Goal: Task Accomplishment & Management: Manage account settings

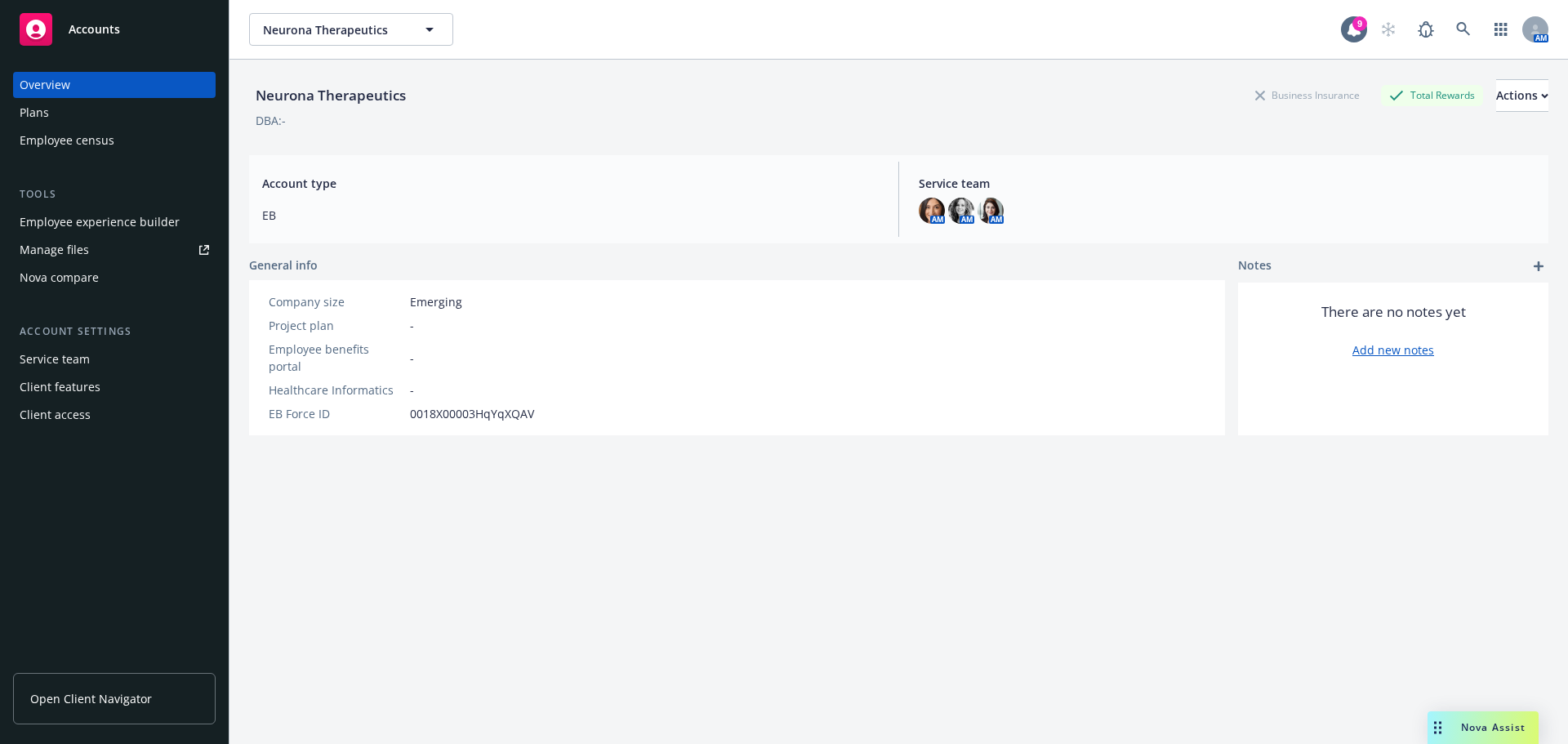
click at [1463, 735] on div "Nova Assist" at bounding box center [1483, 728] width 111 height 32
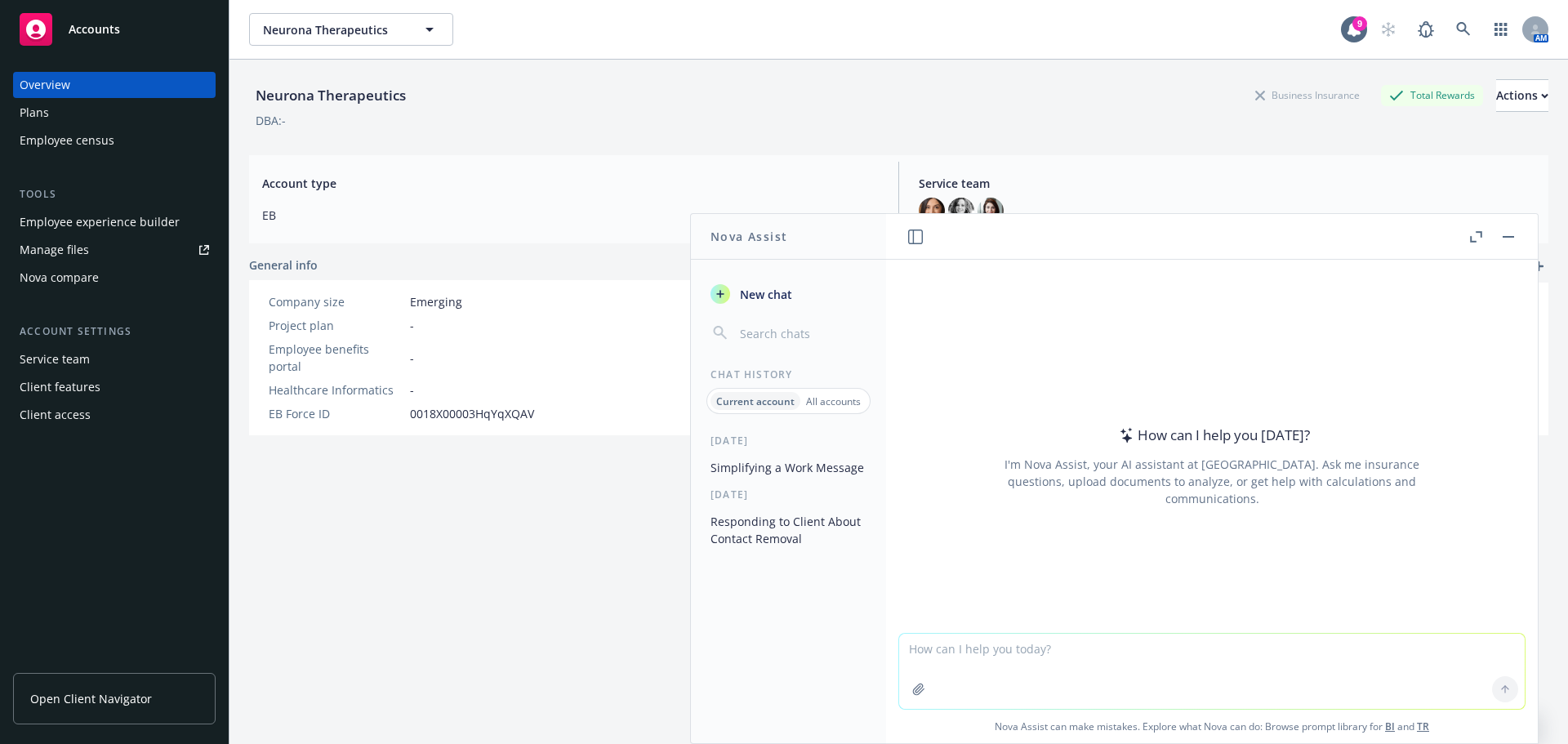
click at [1087, 654] on textarea at bounding box center [1212, 671] width 625 height 75
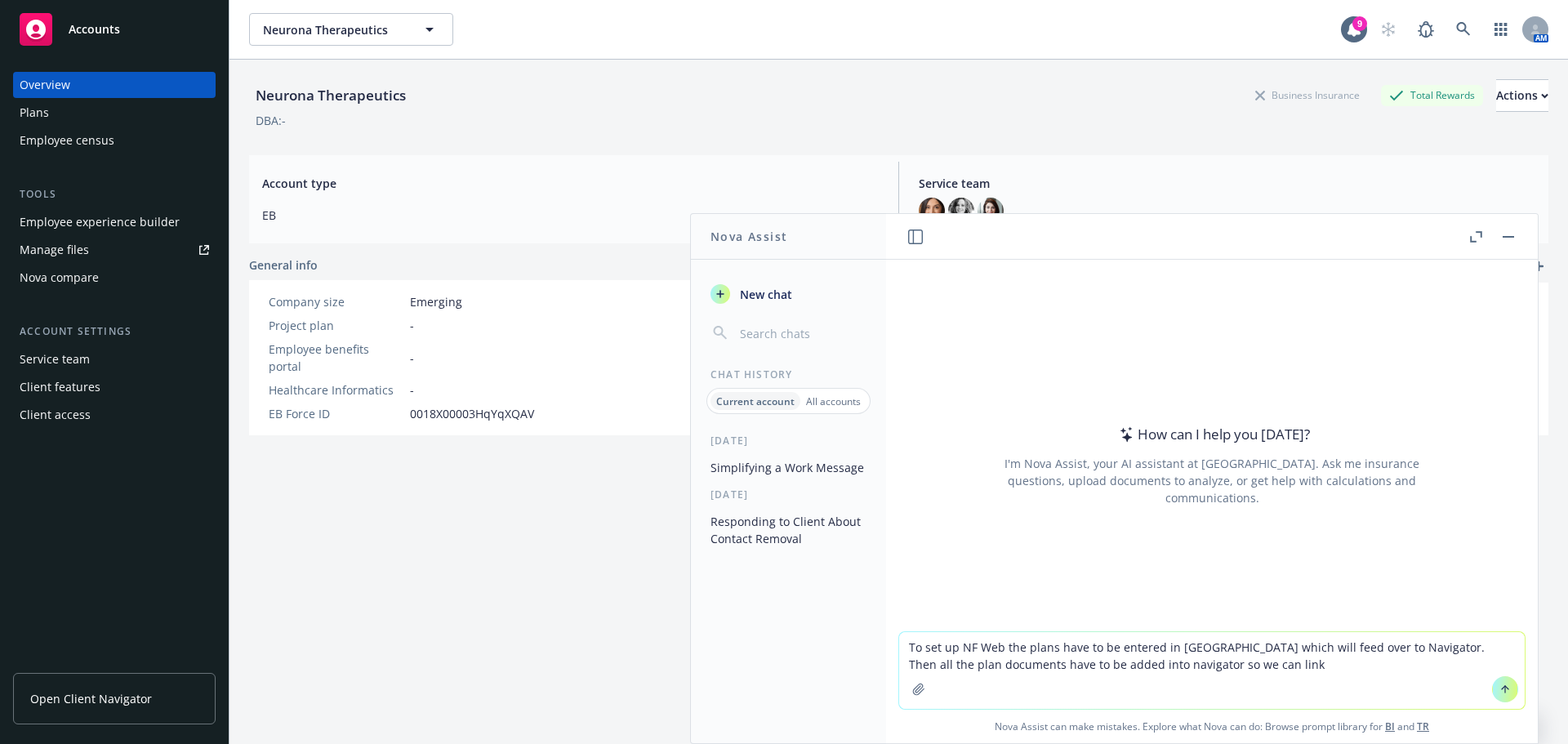
click at [1355, 643] on textarea "To set up NF Web the plans have to be entered in [GEOGRAPHIC_DATA] which will f…" at bounding box center [1212, 671] width 625 height 77
click at [1360, 645] on textarea "To set up NF Web the plans have to be entered in [GEOGRAPHIC_DATA] which will f…" at bounding box center [1212, 671] width 625 height 77
click at [1354, 646] on textarea "To set up NF Web the plans have to be entered in [GEOGRAPHIC_DATA] which will f…" at bounding box center [1212, 671] width 625 height 77
click at [1355, 646] on textarea "To set up NF Web the plans have to be entered in [GEOGRAPHIC_DATA] which will f…" at bounding box center [1212, 671] width 625 height 77
click at [1360, 646] on textarea "To set up NF Web the plans have to be entered in [GEOGRAPHIC_DATA] which will f…" at bounding box center [1212, 671] width 625 height 77
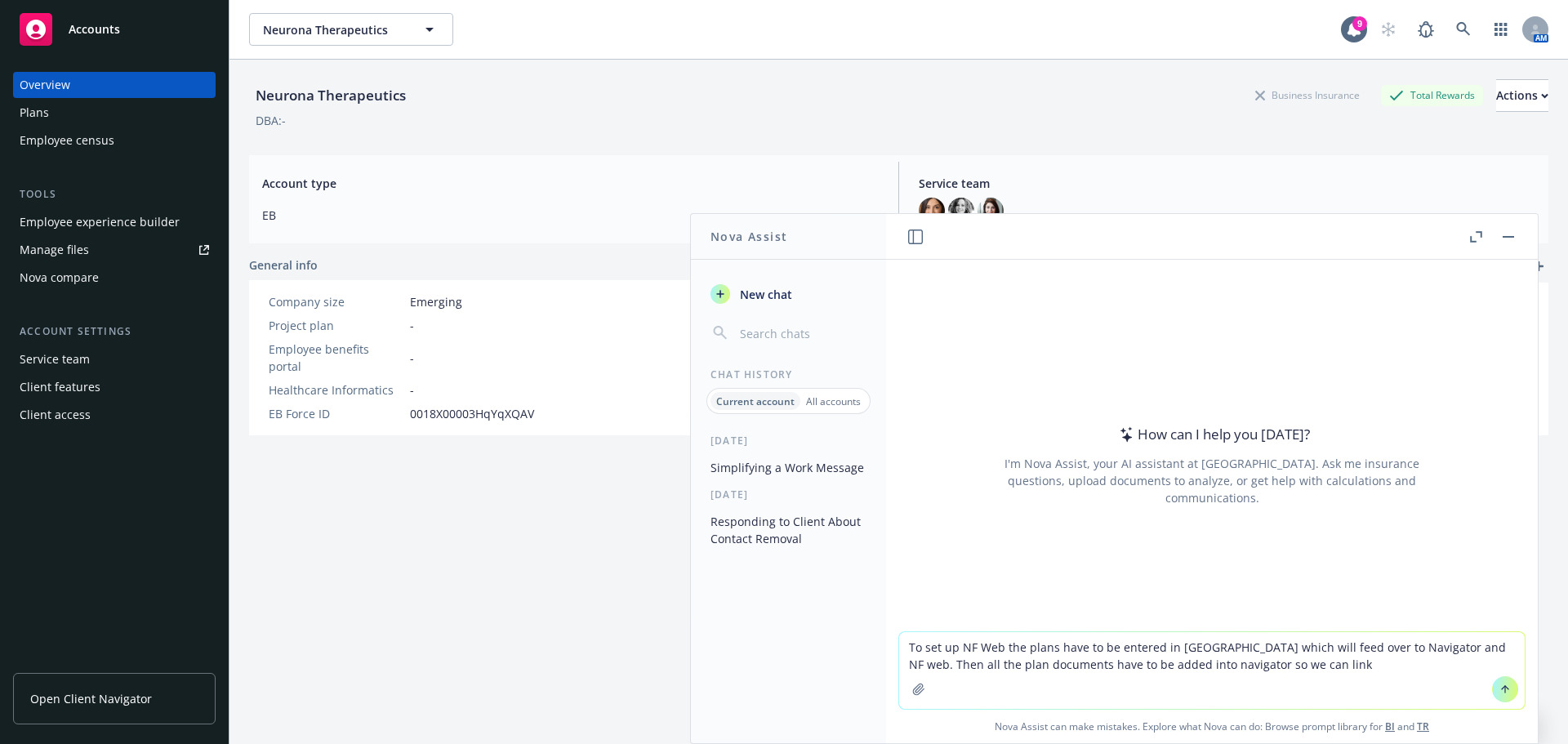
click at [1244, 658] on textarea "To set up NF Web the plans have to be entered in [GEOGRAPHIC_DATA] which will f…" at bounding box center [1212, 671] width 625 height 77
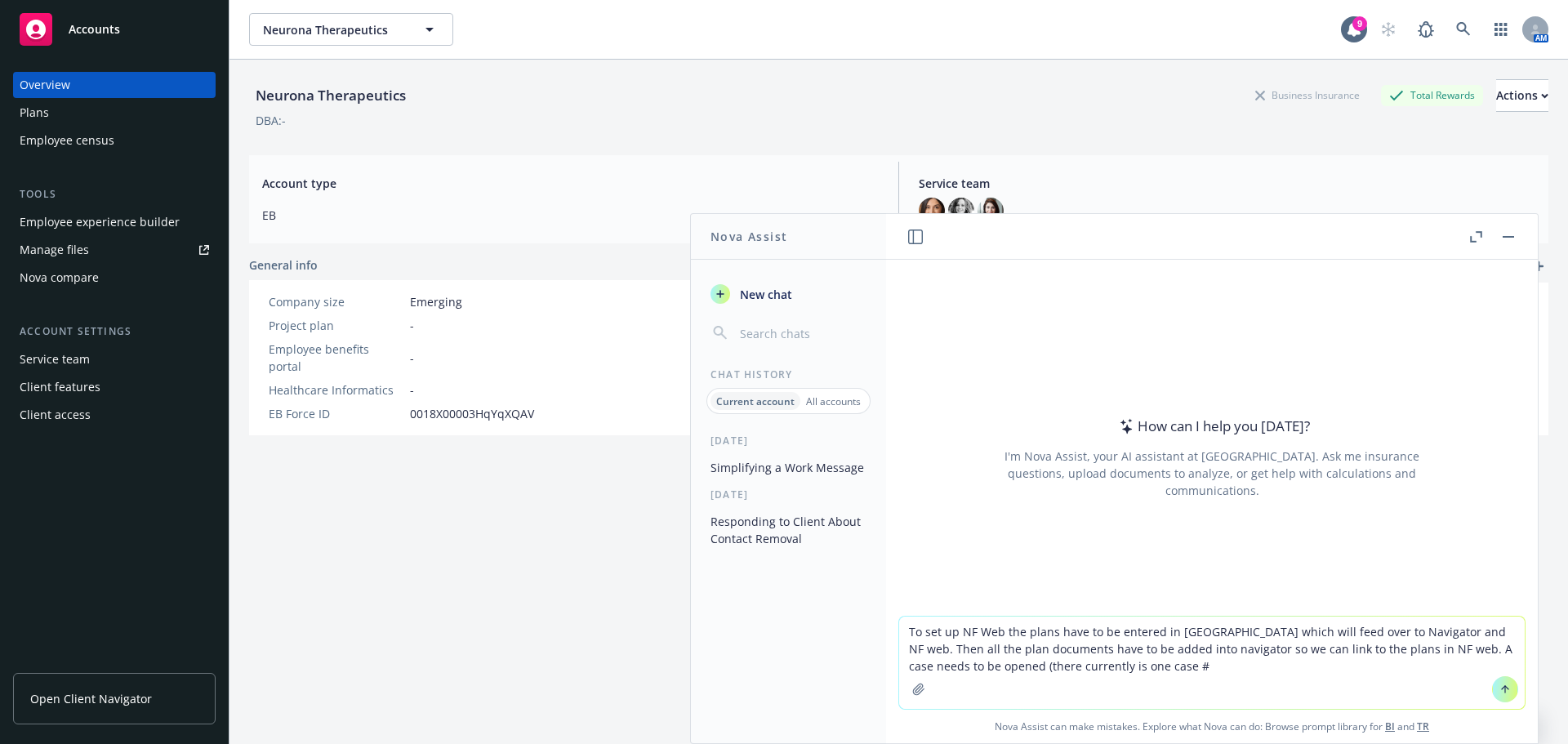
click at [1118, 665] on textarea "To set up NF Web the plans have to be entered in [GEOGRAPHIC_DATA] which will f…" at bounding box center [1212, 663] width 625 height 92
paste textarea "00078053"
drag, startPoint x: 1220, startPoint y: 671, endPoint x: 1430, endPoint y: 630, distance: 214.0
click at [1430, 630] on textarea "To set up NF Web the plans have to be entered in [GEOGRAPHIC_DATA] which will f…" at bounding box center [1212, 663] width 625 height 92
drag, startPoint x: 1404, startPoint y: 639, endPoint x: 1352, endPoint y: 647, distance: 52.6
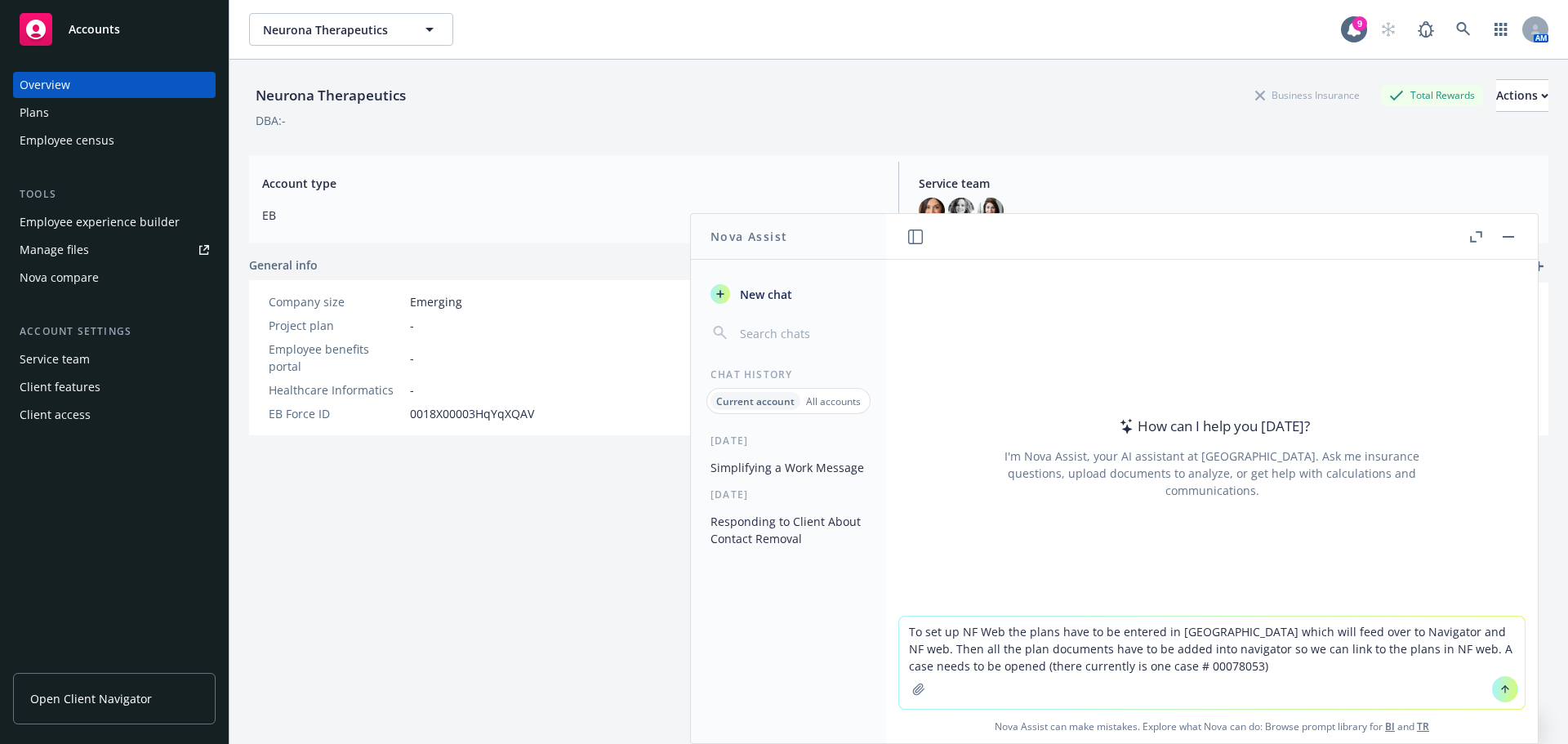
click at [1401, 639] on textarea "To set up NF Web the plans have to be entered in [GEOGRAPHIC_DATA] which will f…" at bounding box center [1212, 663] width 625 height 92
drag, startPoint x: 1366, startPoint y: 648, endPoint x: 893, endPoint y: 615, distance: 474.1
click at [893, 615] on div "How can I help you [DATE]? I'm Nova Assist, your AI assistant at Newfront. Ask …" at bounding box center [1212, 501] width 652 height 483
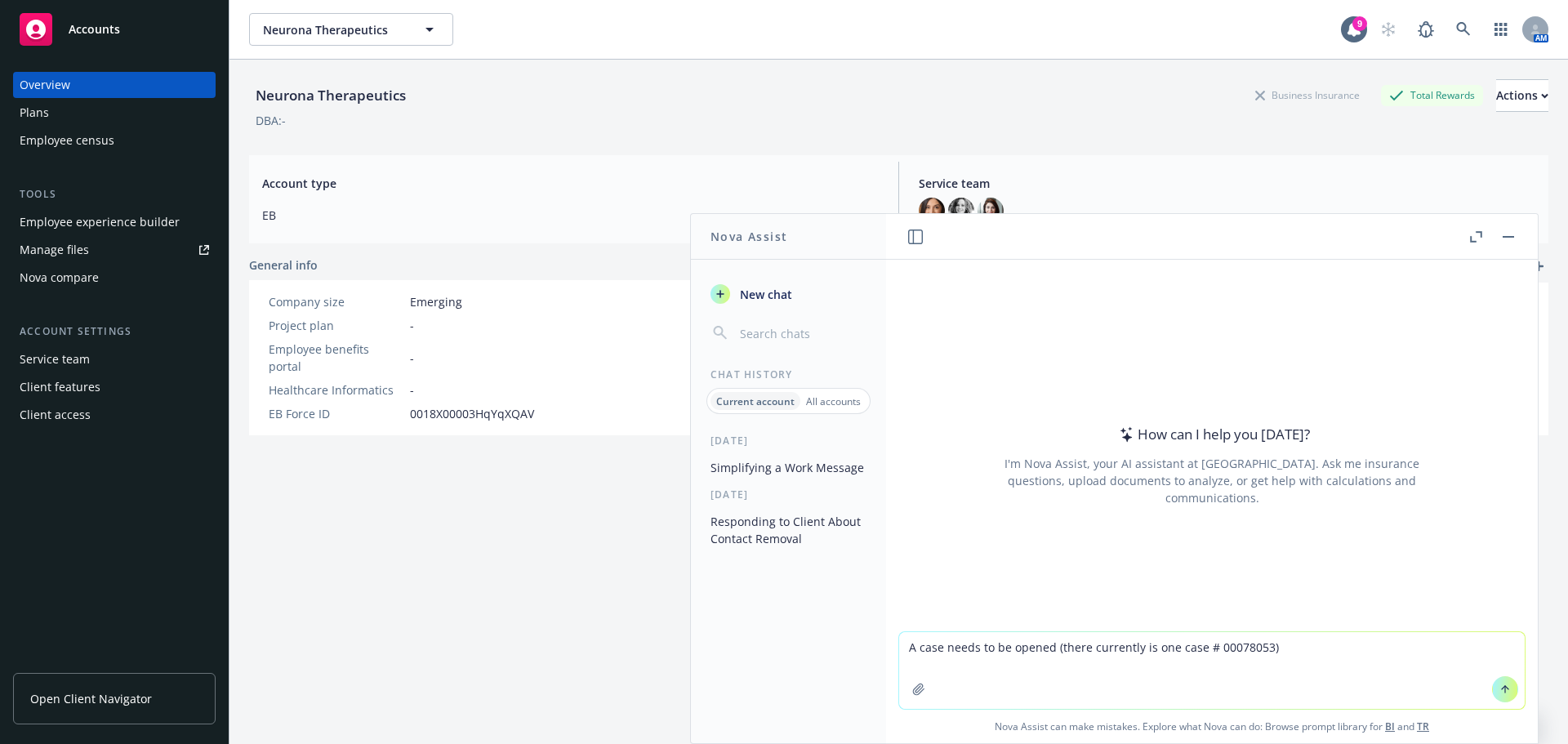
click at [1295, 637] on textarea "A case needs to be opened (there currently is one case # 00078053)" at bounding box center [1212, 671] width 625 height 77
drag, startPoint x: 1184, startPoint y: 663, endPoint x: 901, endPoint y: 641, distance: 283.9
click at [901, 641] on textarea "A case needs to be opened (there currently is one case # 00078053) and the firs…" at bounding box center [1212, 671] width 625 height 77
click at [1204, 673] on textarea "A case needs to be opened (there currently is one case # 00078053) and the firs…" at bounding box center [1212, 671] width 625 height 77
drag, startPoint x: 1190, startPoint y: 665, endPoint x: 894, endPoint y: 642, distance: 296.9
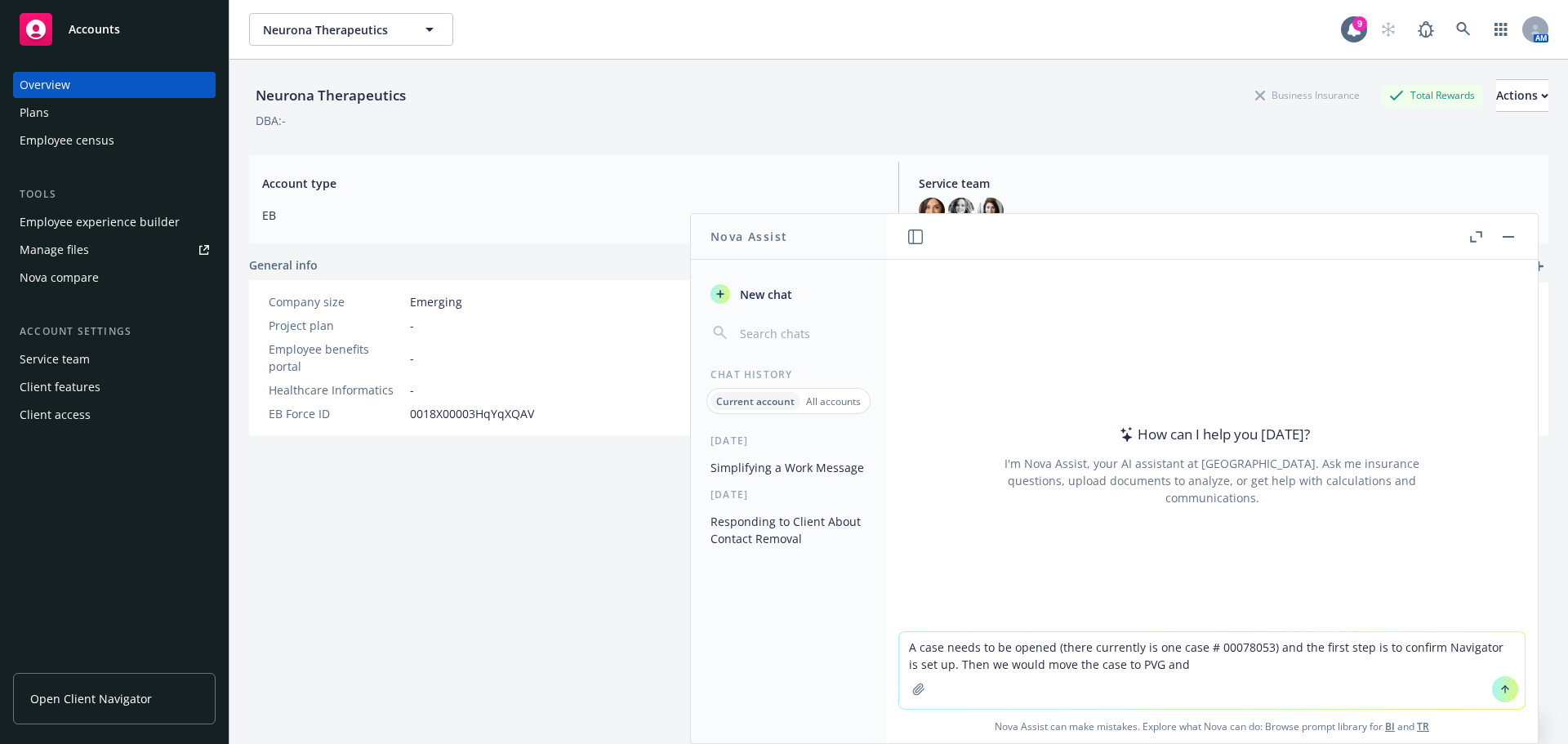
click at [899, 641] on textarea "A case needs to be opened (there currently is one case # 00078053) and the firs…" at bounding box center [1212, 671] width 625 height 77
click at [1238, 666] on textarea "A case needs to be opened (there currently is one case # 00078053) and the firs…" at bounding box center [1212, 671] width 625 height 77
drag, startPoint x: 1219, startPoint y: 670, endPoint x: 880, endPoint y: 629, distance: 341.5
click at [885, 629] on div "Nova Assist New chat Chat History Current account All accounts [DATE] Simplifyi…" at bounding box center [1212, 477] width 654 height 530
click at [1183, 667] on textarea "A case needs to be opened (there currently is one case # 00078053) and the firs…" at bounding box center [1212, 671] width 625 height 77
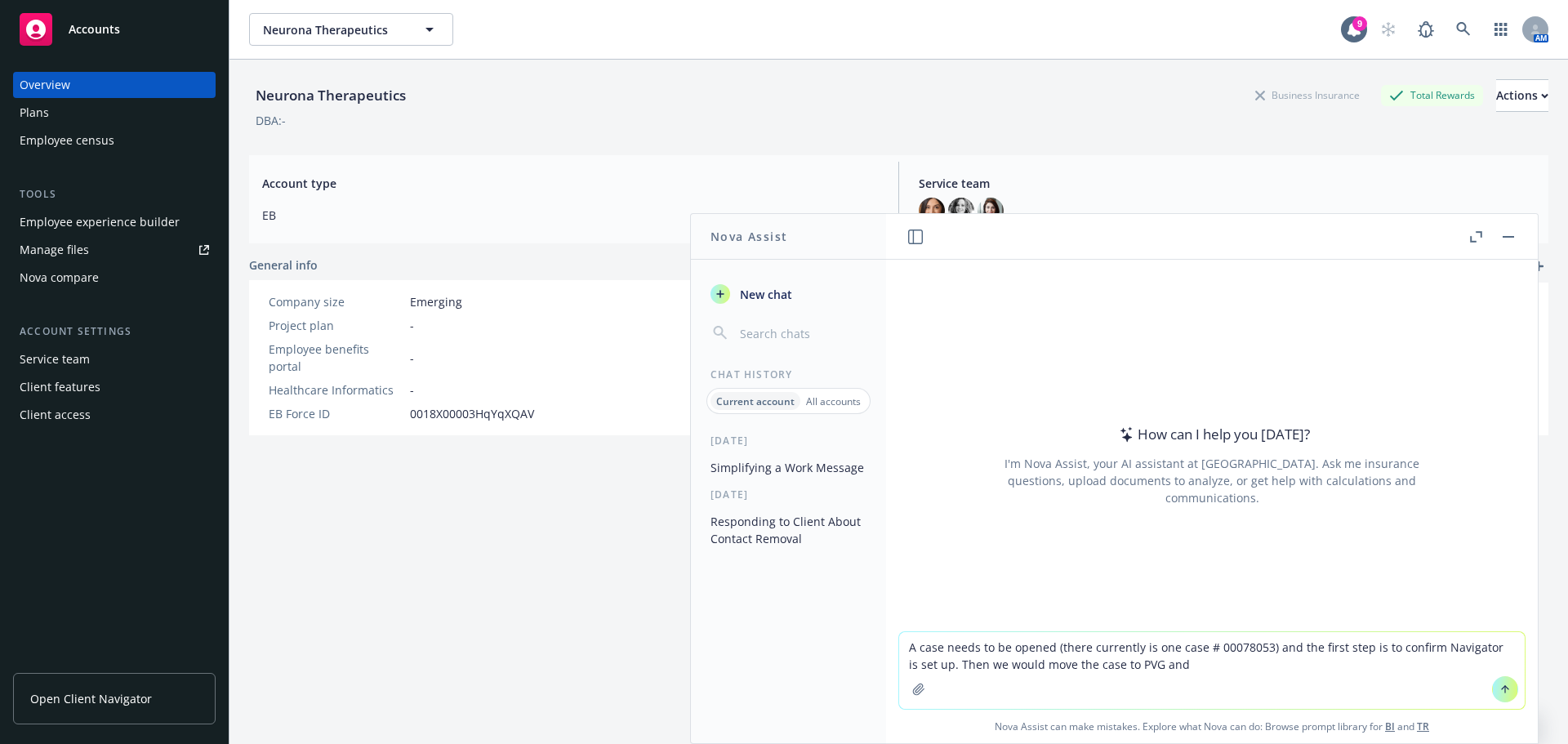
drag, startPoint x: 1051, startPoint y: 653, endPoint x: 900, endPoint y: 637, distance: 151.8
click at [900, 637] on textarea "A case needs to be opened (there currently is one case # 00078053) and the firs…" at bounding box center [1212, 671] width 625 height 77
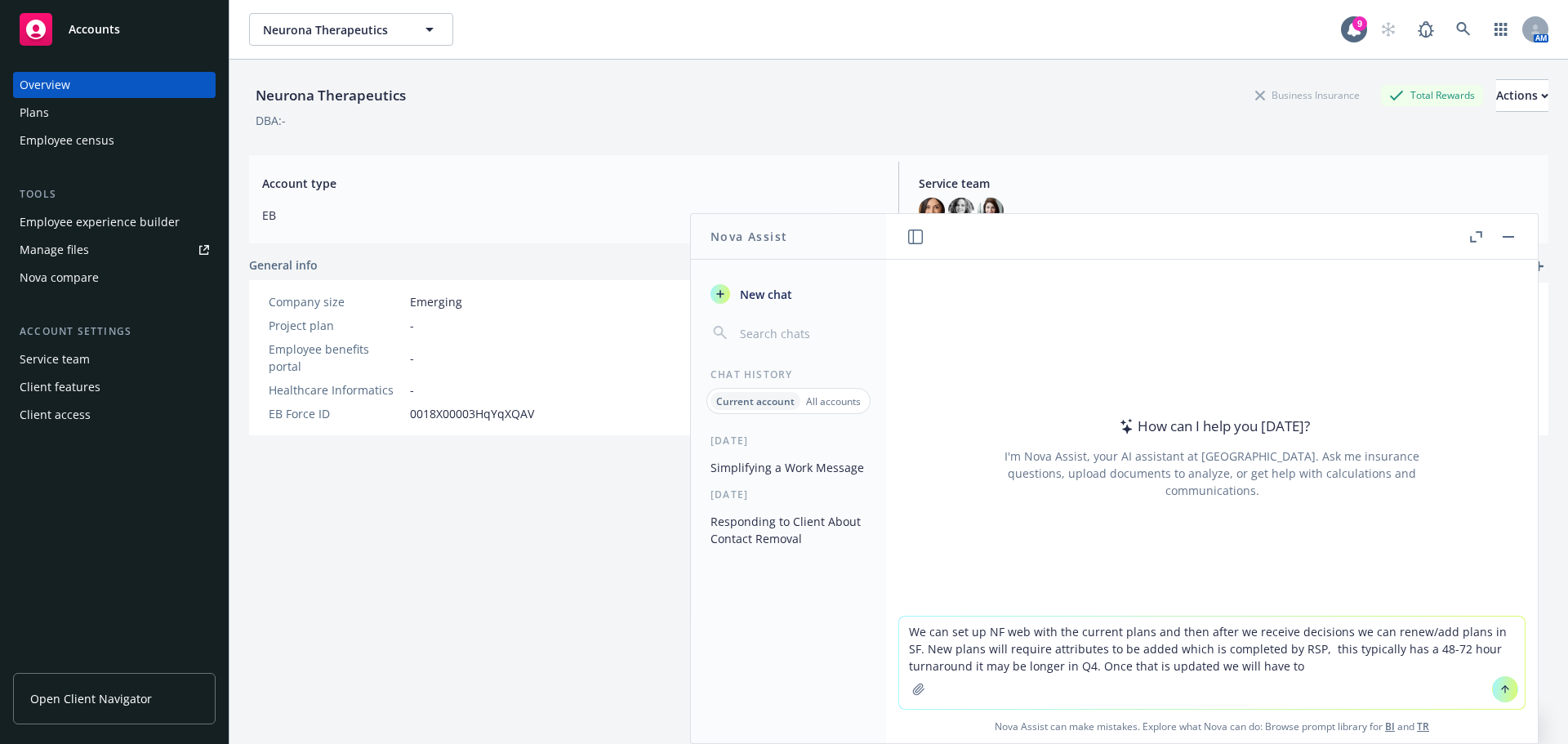
click at [1499, 633] on textarea "We can set up NF web with the current plans and then after we receive decisions…" at bounding box center [1212, 663] width 625 height 92
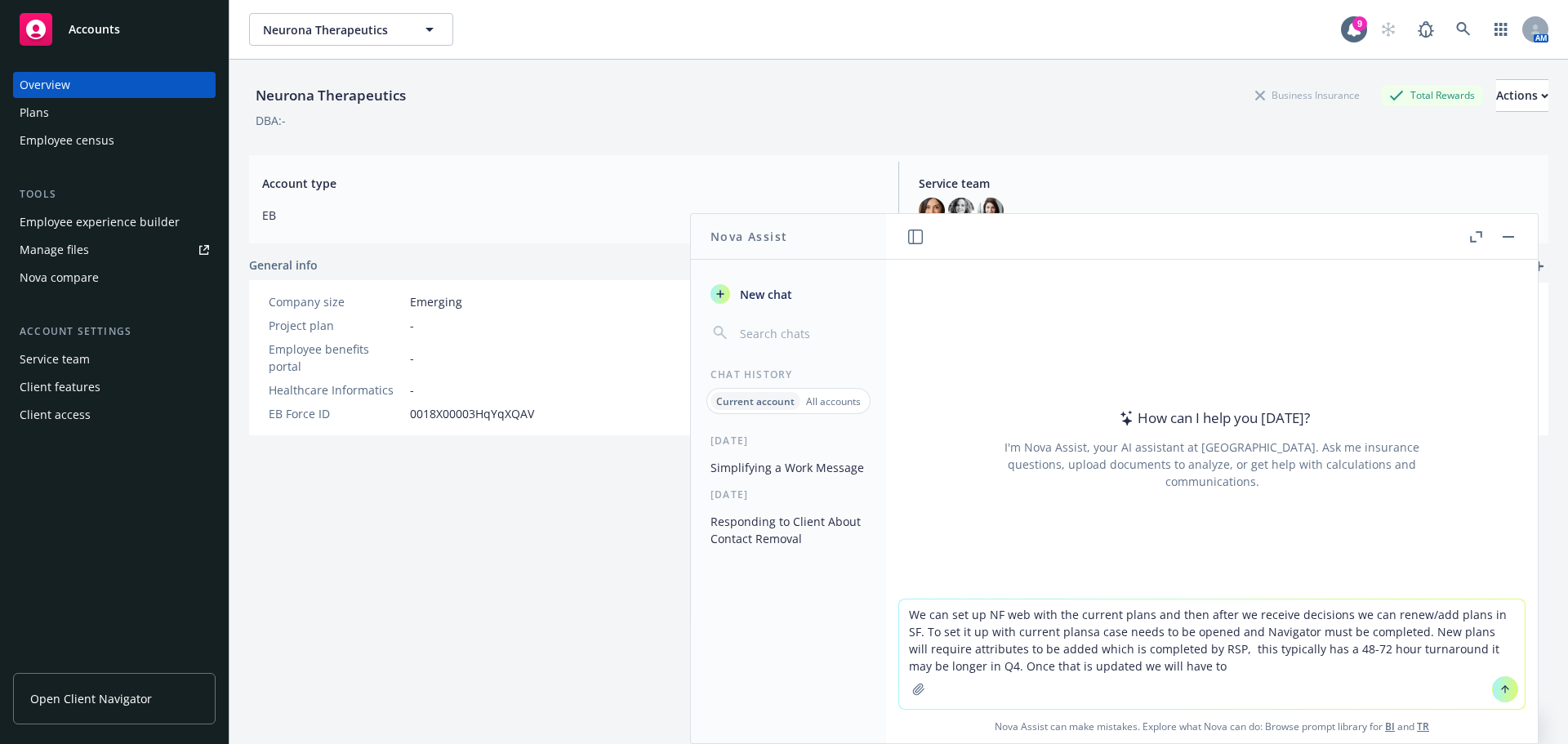
click at [1054, 638] on textarea "We can set up NF web with the current plans and then after we receive decisions…" at bounding box center [1212, 654] width 625 height 109
click at [1393, 635] on textarea "We can set up NF web with the current plans and then after we receive decisions…" at bounding box center [1212, 654] width 625 height 109
click at [1398, 635] on textarea "We can set up NF web with the current plans and then after we receive decisions…" at bounding box center [1212, 654] width 625 height 109
click at [907, 613] on textarea "We can set up NF web with the current plans and then after we receive decisions…" at bounding box center [1212, 654] width 625 height 109
click at [1395, 632] on textarea "We can set up NF web with the current plans and then after we receive decisions…" at bounding box center [1212, 654] width 625 height 109
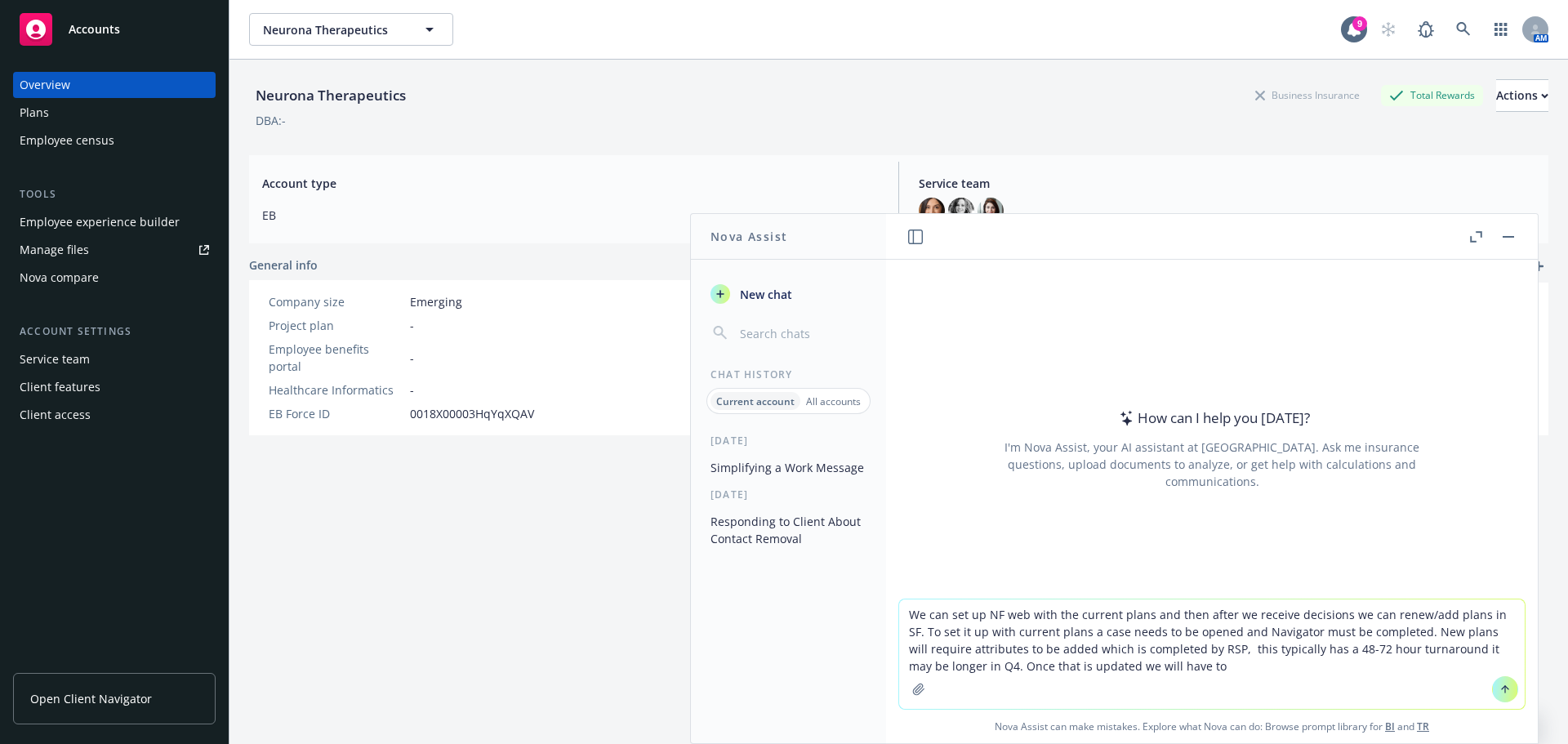
click at [1399, 633] on textarea "We can set up NF web with the current plans and then after we receive decisions…" at bounding box center [1212, 654] width 625 height 109
type textarea "We can set up NF web with the current plans and then after we receive decisions…"
click at [1195, 670] on textarea "We can set up NF web with the current plans and then after we receive decisions…" at bounding box center [1212, 654] width 625 height 109
click at [1510, 243] on button "button" at bounding box center [1508, 237] width 20 height 20
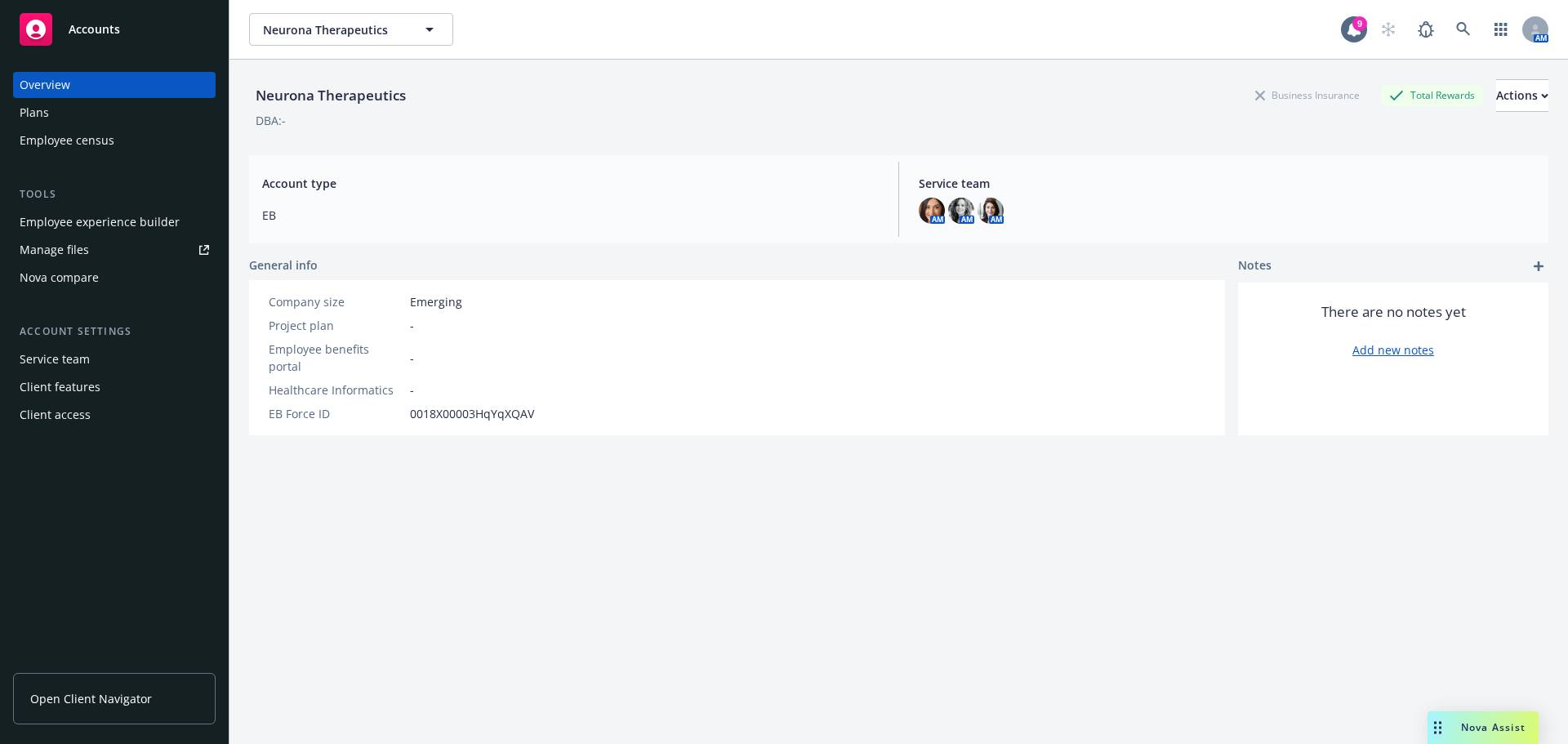
click at [109, 220] on div "Employee experience builder" at bounding box center [99, 222] width 160 height 26
click at [1496, 94] on div "Actions" at bounding box center [1522, 96] width 52 height 31
click at [1463, 141] on link "Edit account summary" at bounding box center [1460, 136] width 175 height 32
select select "US"
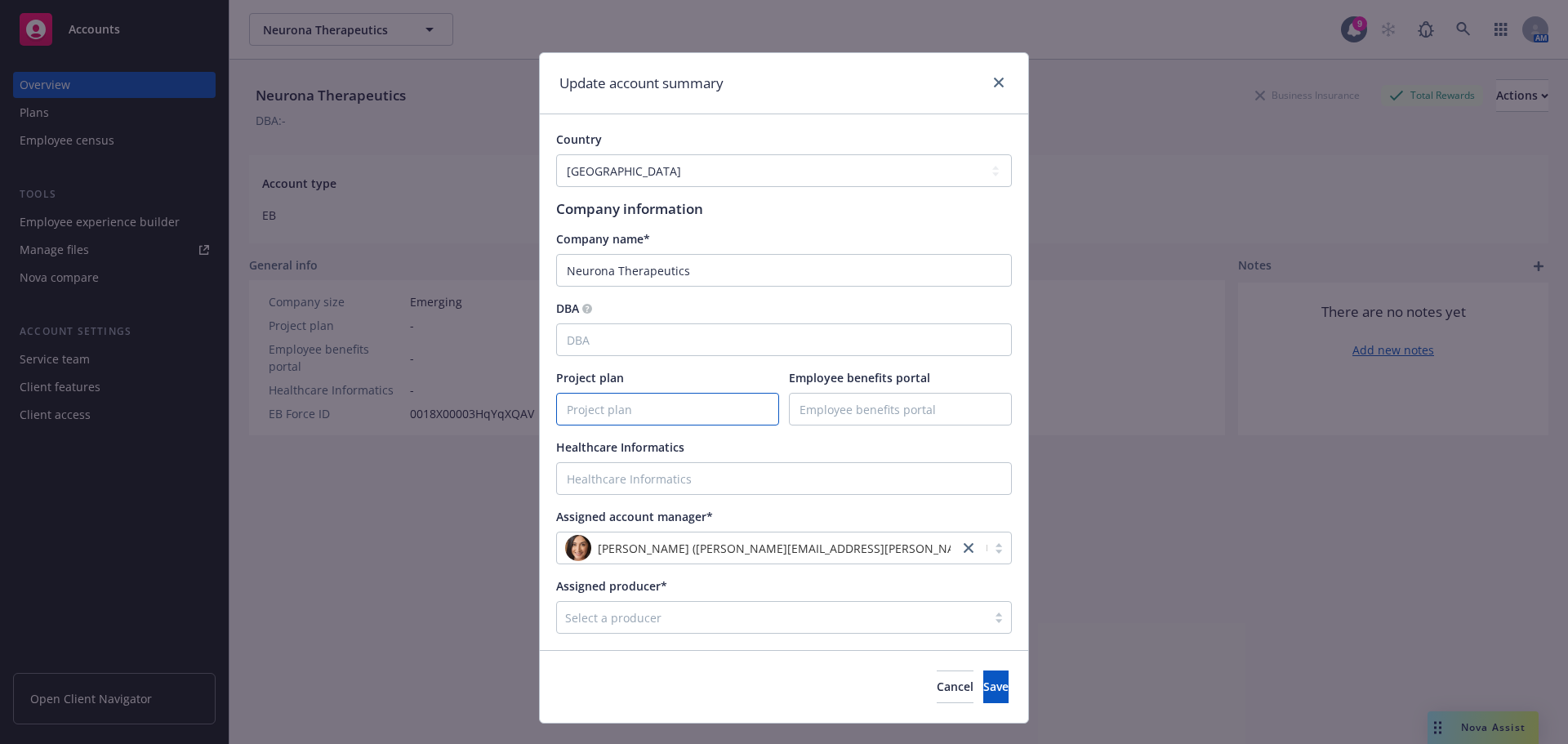
click at [669, 418] on input "Project plan" at bounding box center [667, 409] width 221 height 31
click at [871, 417] on input "Employee benefits portal" at bounding box center [900, 409] width 221 height 31
click at [880, 608] on div at bounding box center [772, 617] width 414 height 20
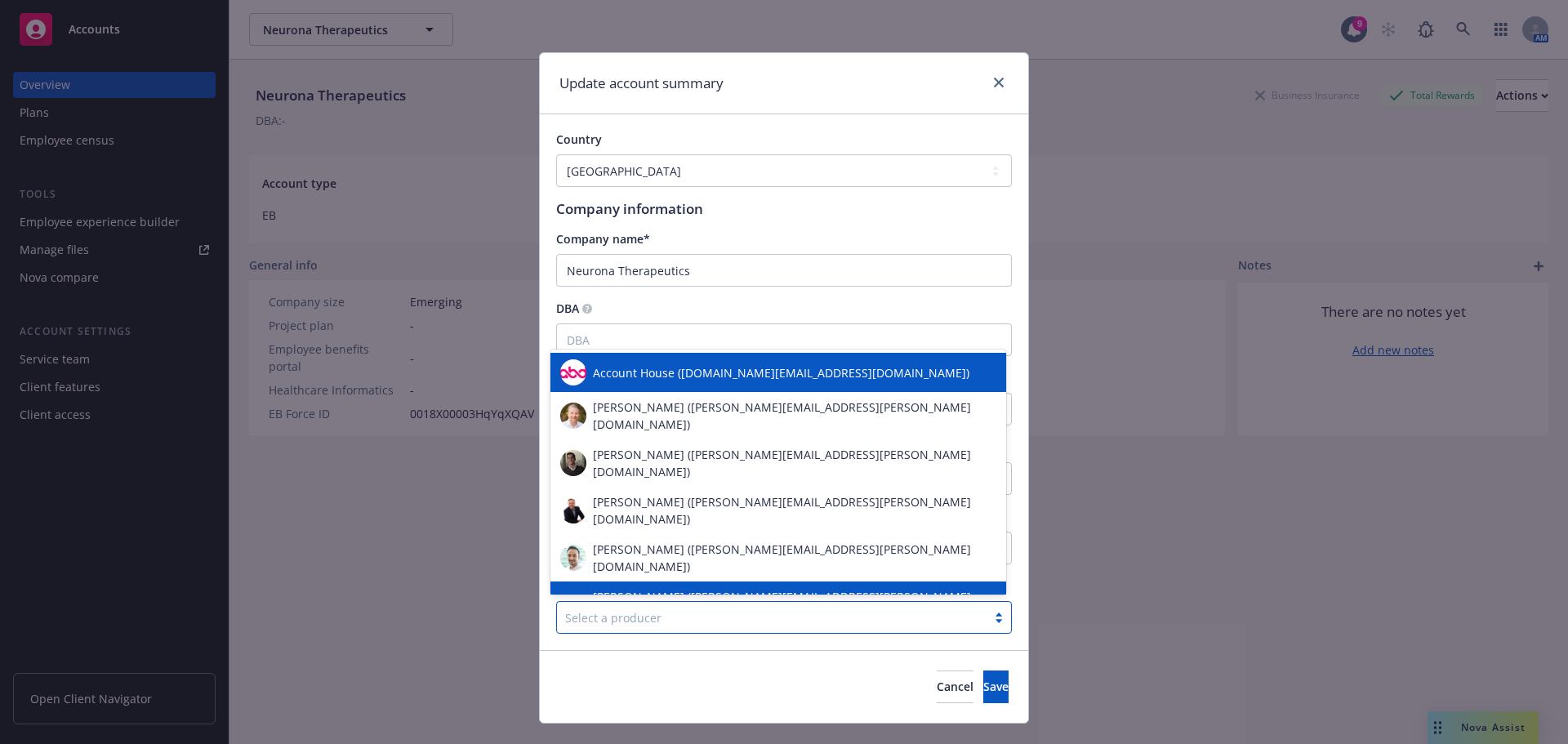
scroll to position [7, 0]
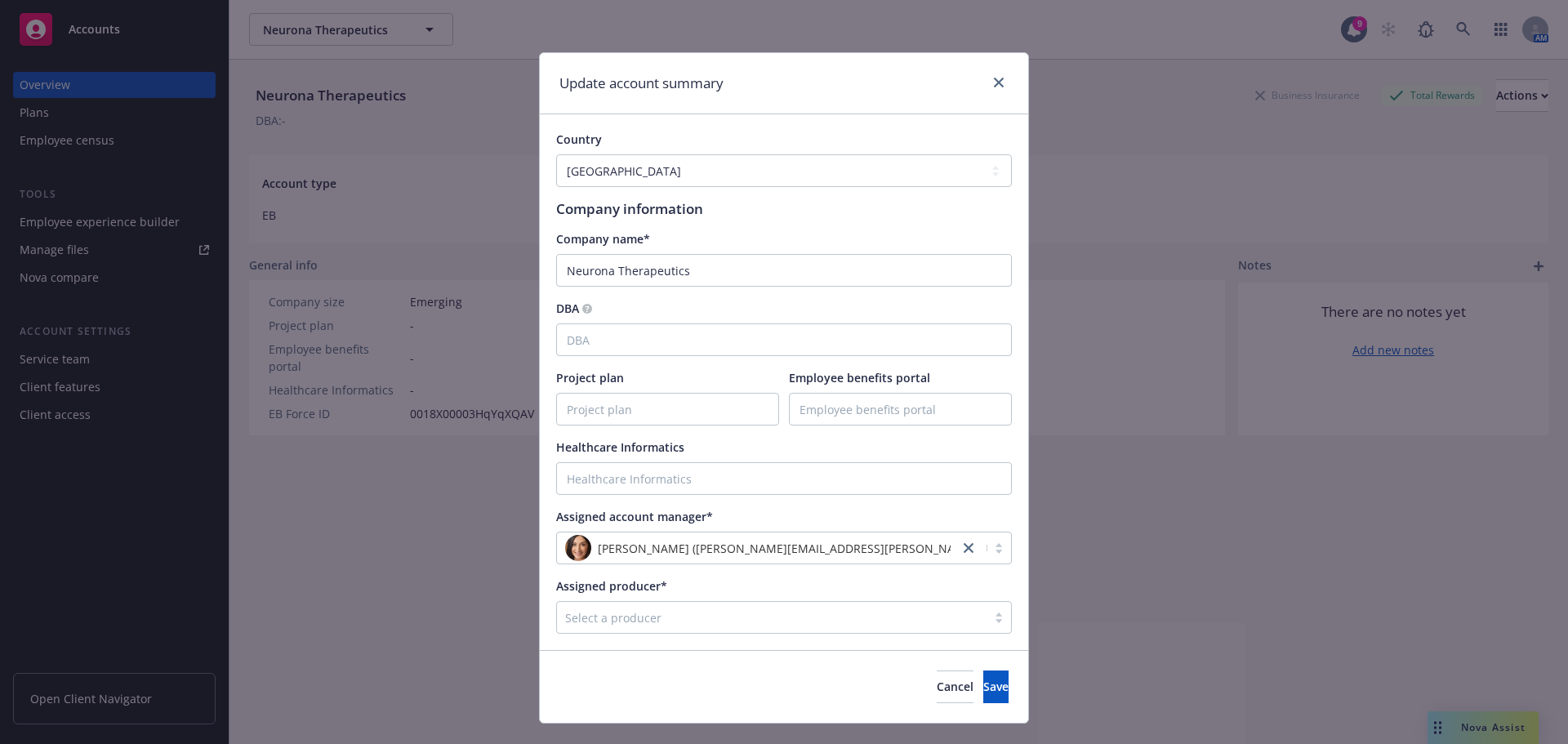
click at [330, 533] on div "Update account summary Country [GEOGRAPHIC_DATA] [GEOGRAPHIC_DATA] [GEOGRAPHIC_…" at bounding box center [784, 372] width 1568 height 744
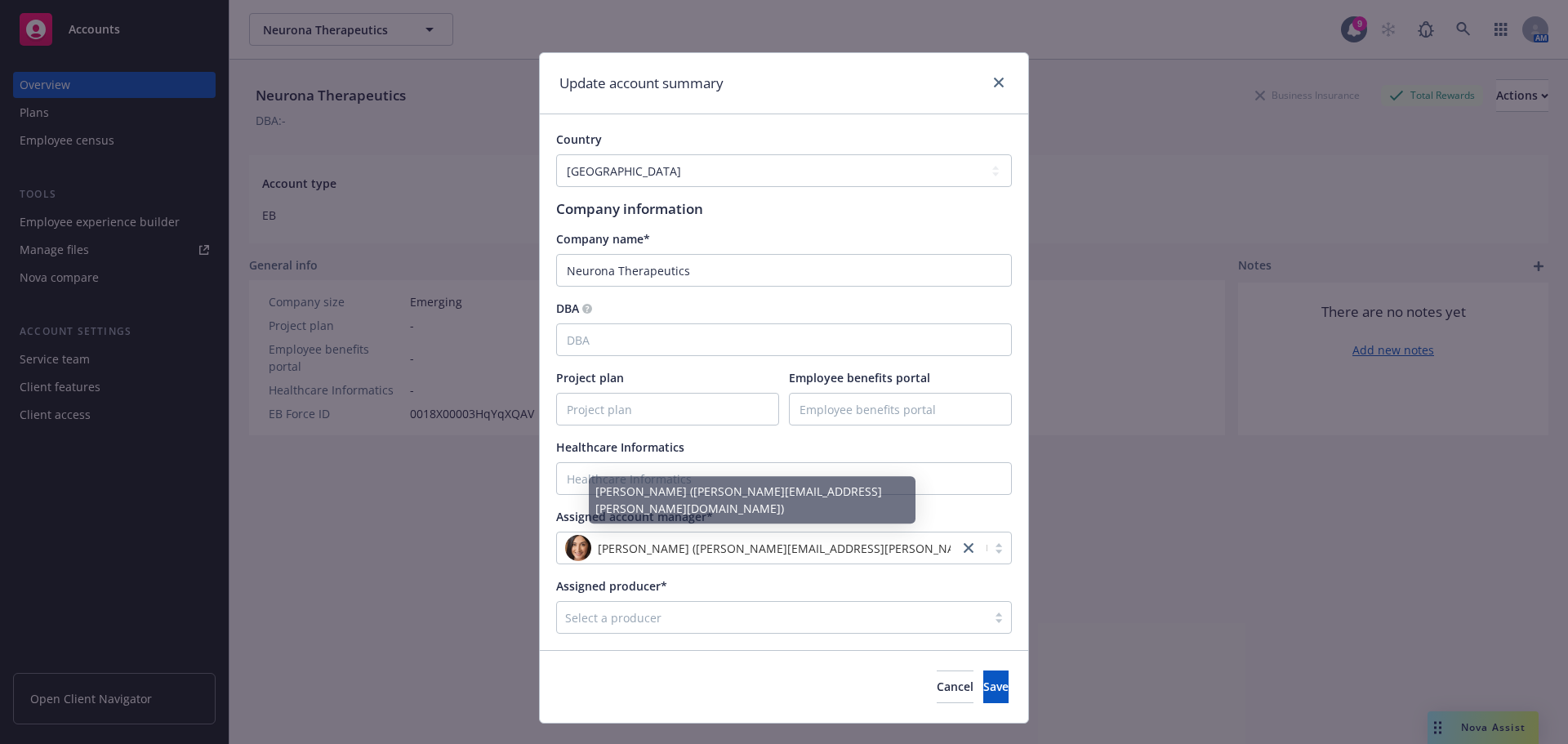
scroll to position [32, 0]
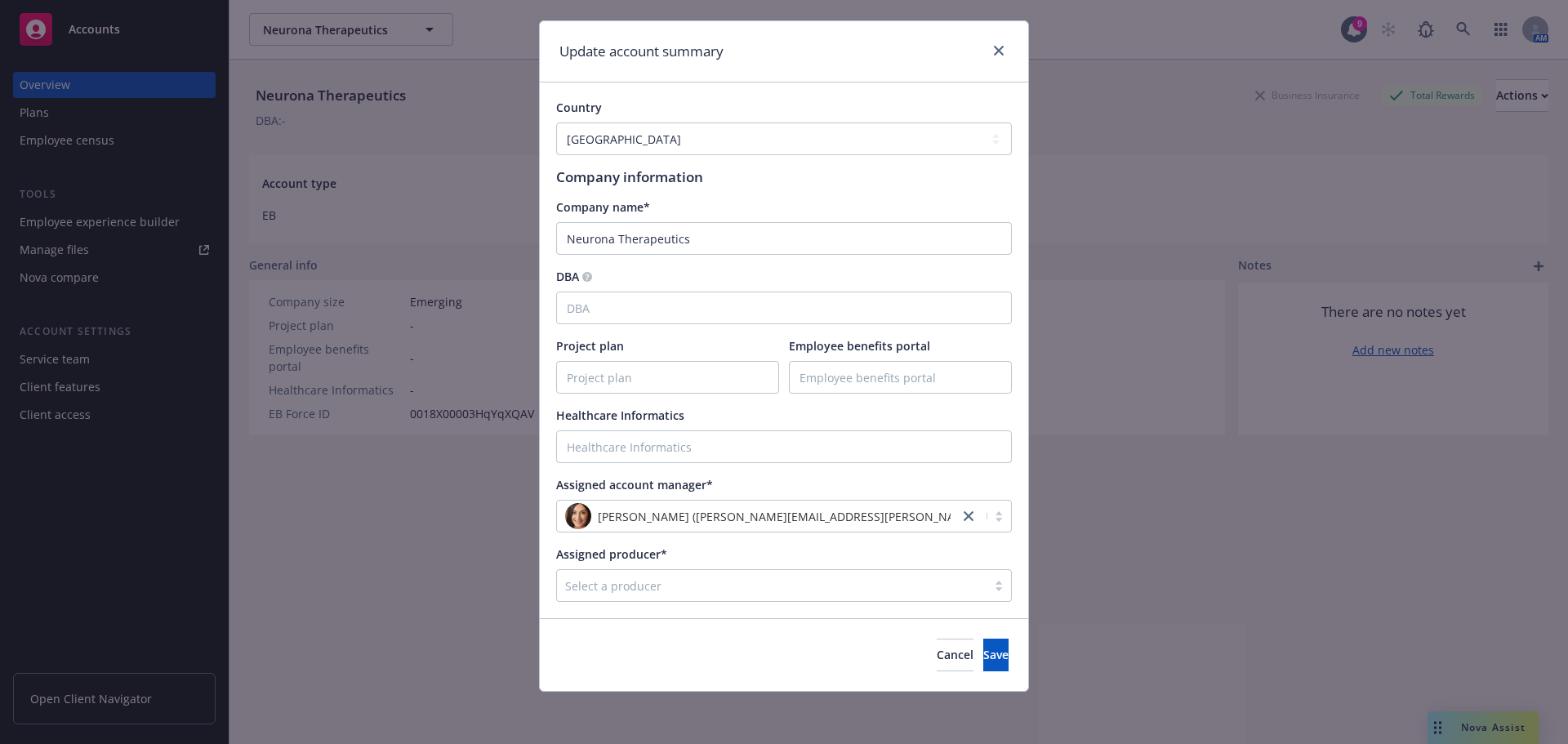
click at [997, 38] on div "Update account summary" at bounding box center [784, 52] width 489 height 62
click at [993, 45] on link "close" at bounding box center [999, 50] width 20 height 20
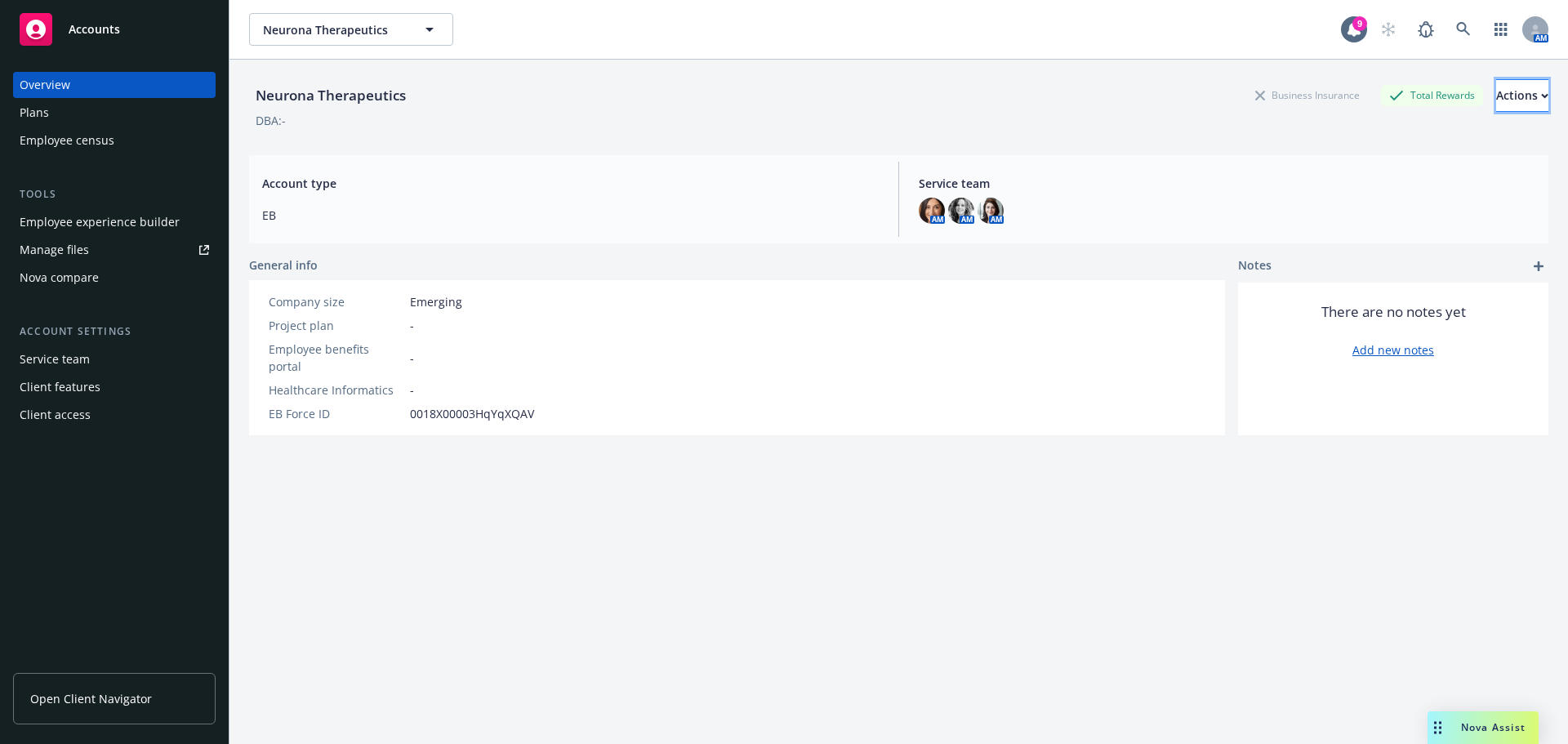
click at [1496, 97] on div "Actions" at bounding box center [1522, 96] width 52 height 31
click at [1399, 146] on link "Edit account summary" at bounding box center [1460, 136] width 175 height 32
select select "US"
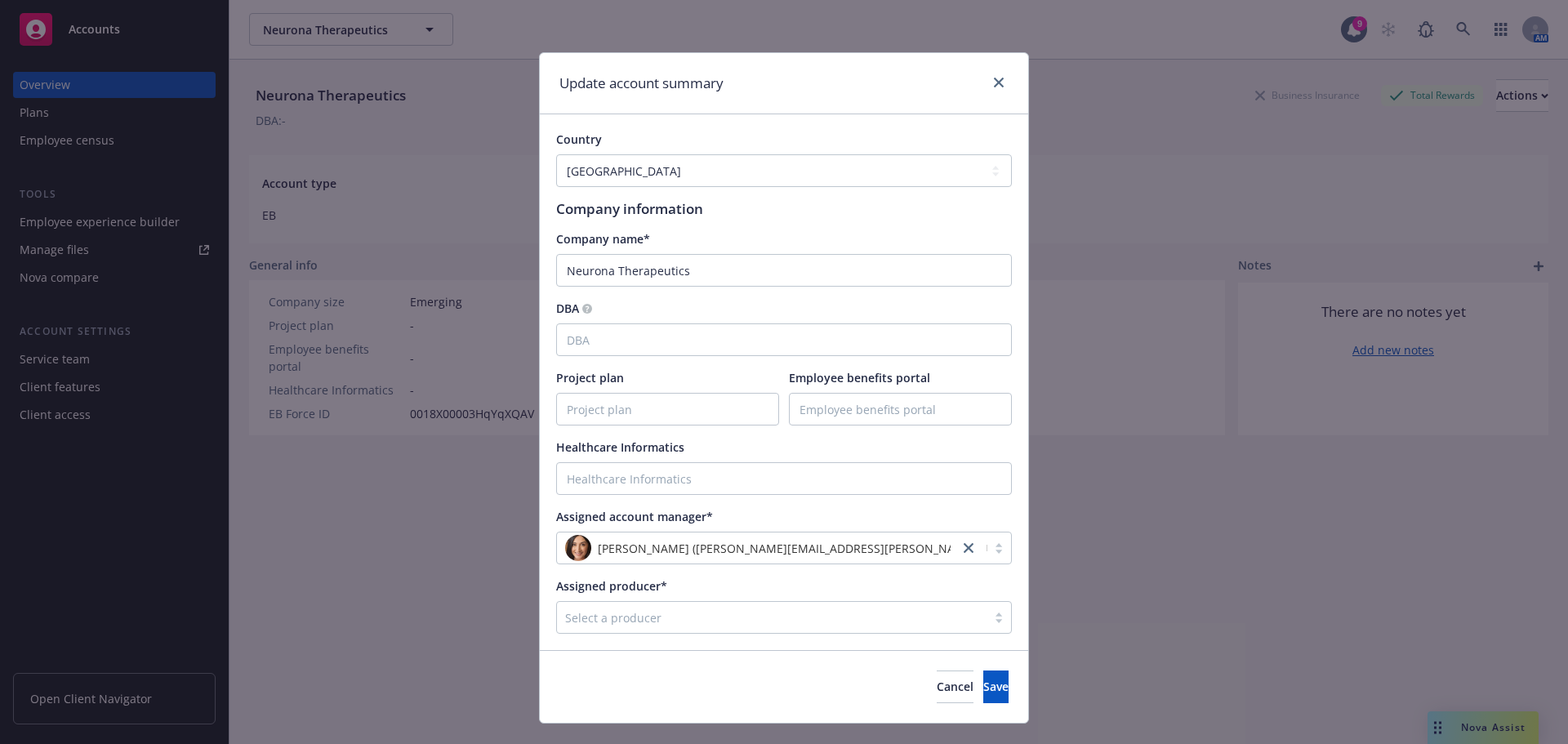
click at [708, 606] on div "Select a producer" at bounding box center [784, 618] width 455 height 32
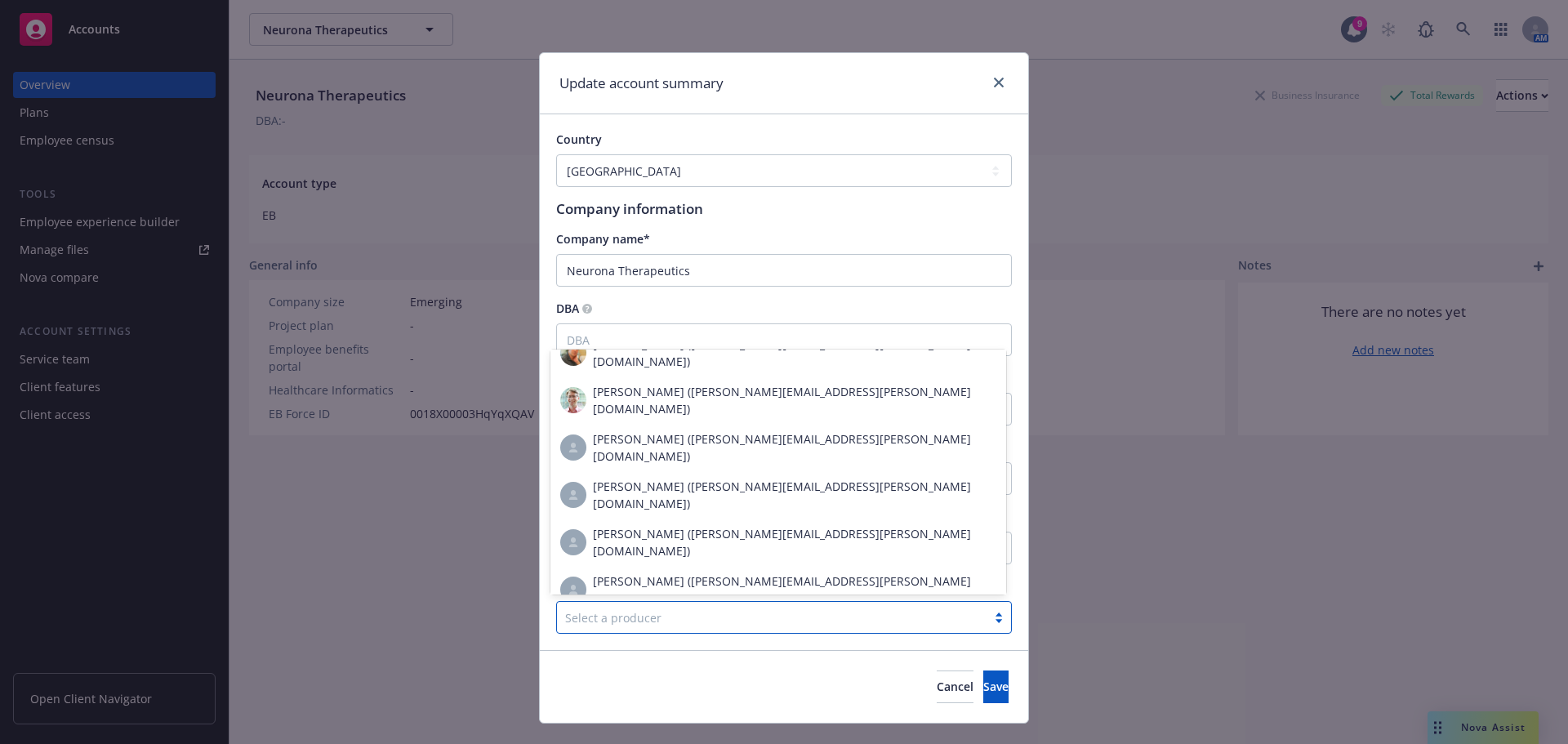
scroll to position [4128, 0]
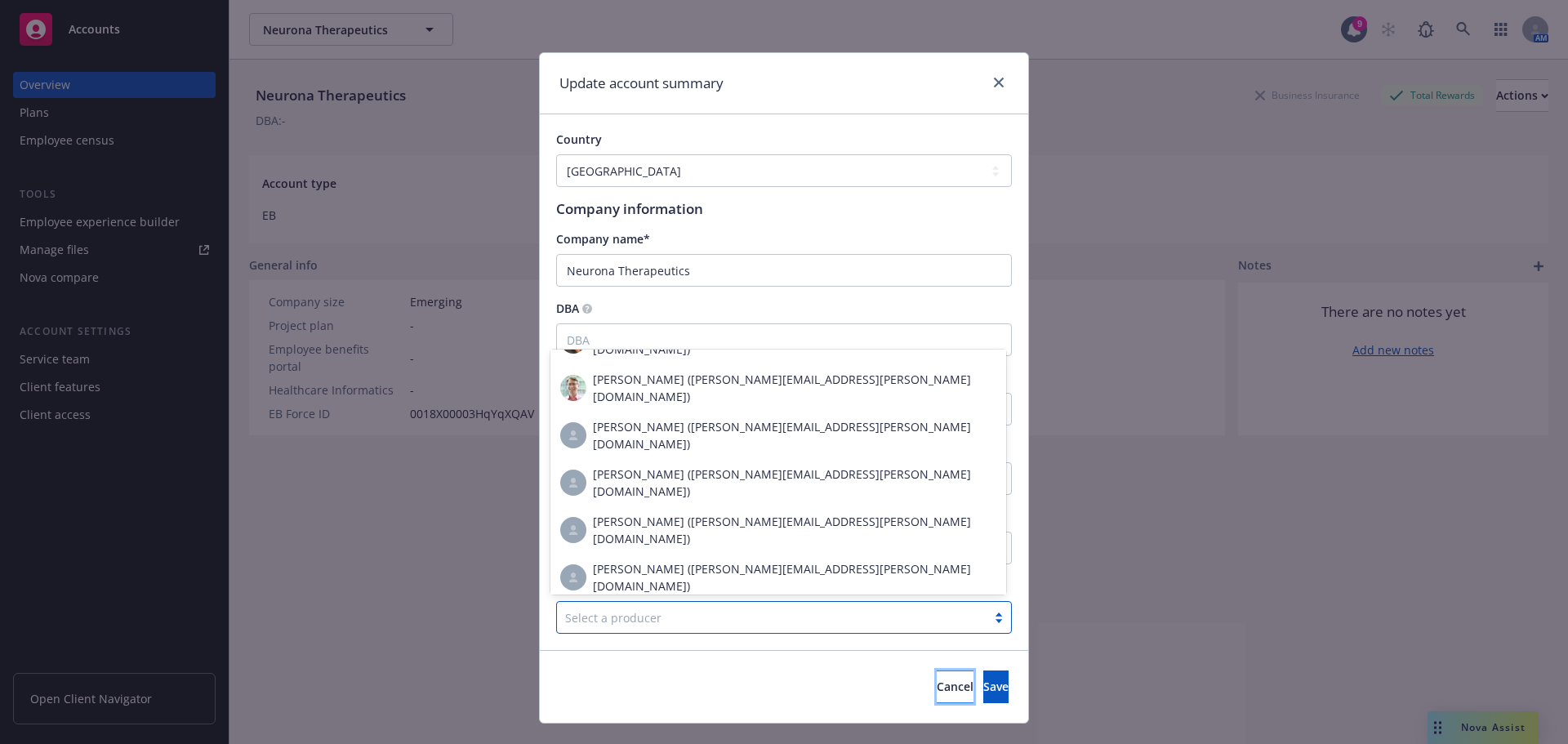
click at [937, 701] on button "Cancel" at bounding box center [954, 687] width 37 height 32
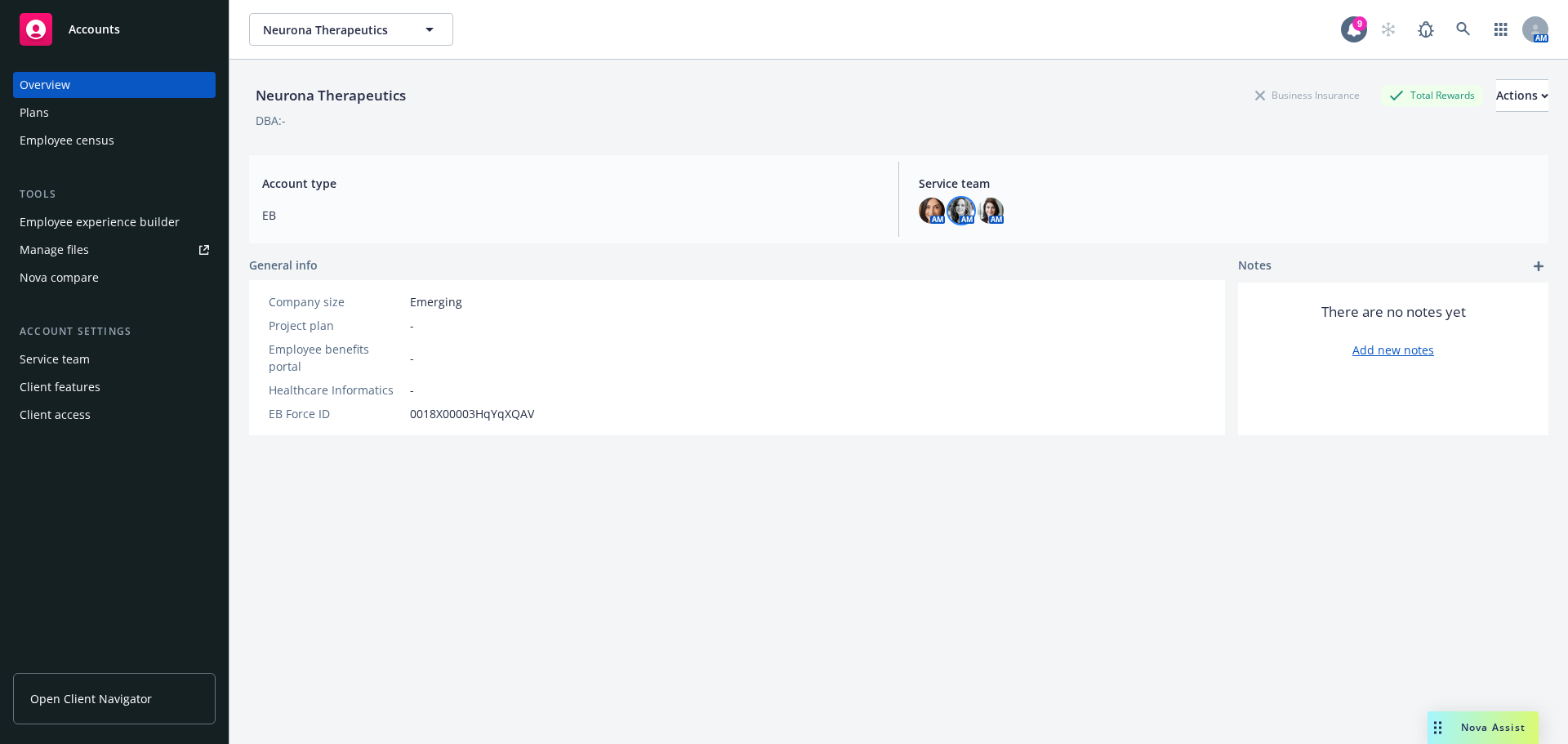
click at [962, 204] on img at bounding box center [961, 210] width 26 height 26
click at [924, 211] on img at bounding box center [931, 210] width 26 height 26
click at [986, 207] on img at bounding box center [990, 210] width 26 height 26
click at [496, 184] on span "Account type" at bounding box center [571, 184] width 617 height 17
click at [115, 118] on div "Plans" at bounding box center [115, 113] width 190 height 26
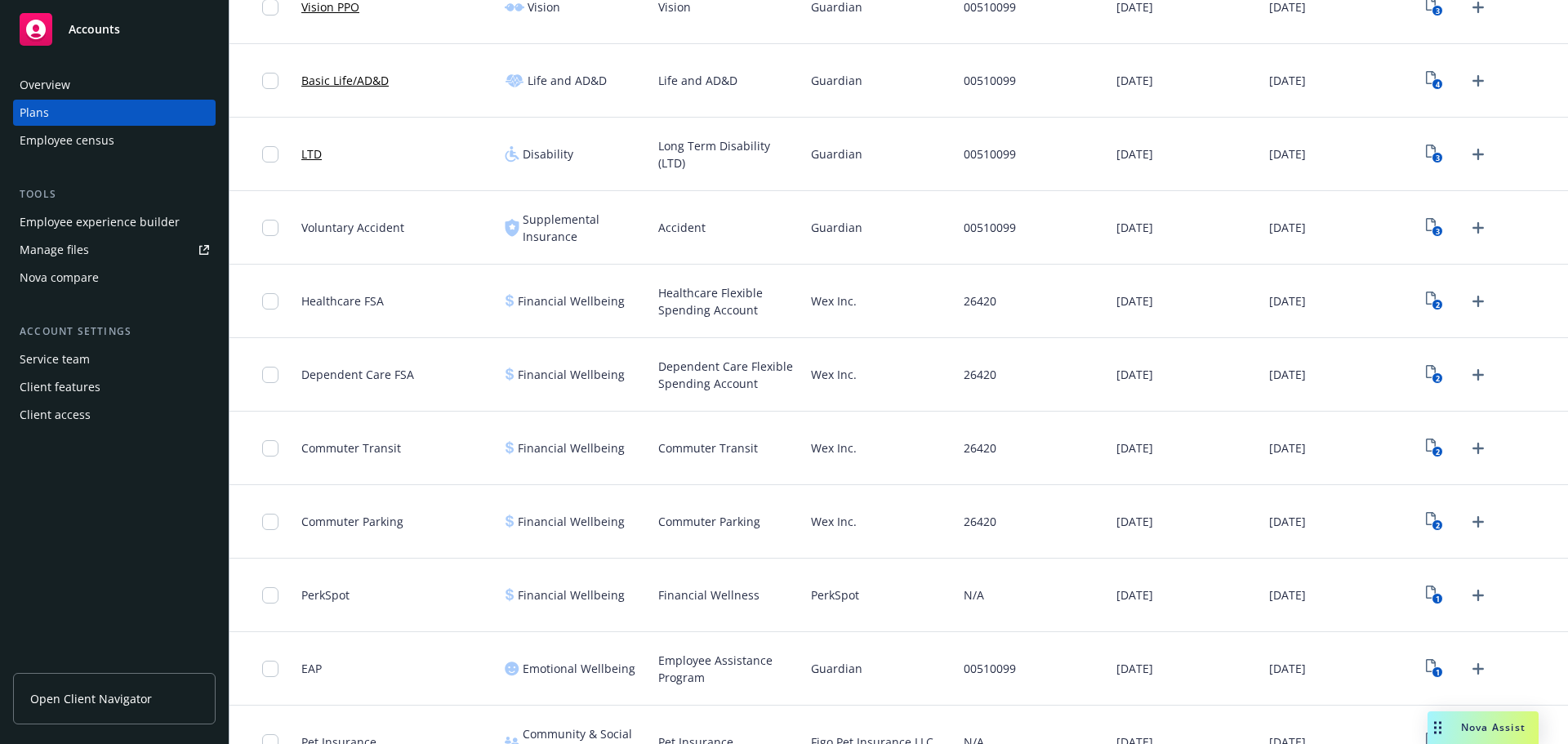
scroll to position [591, 0]
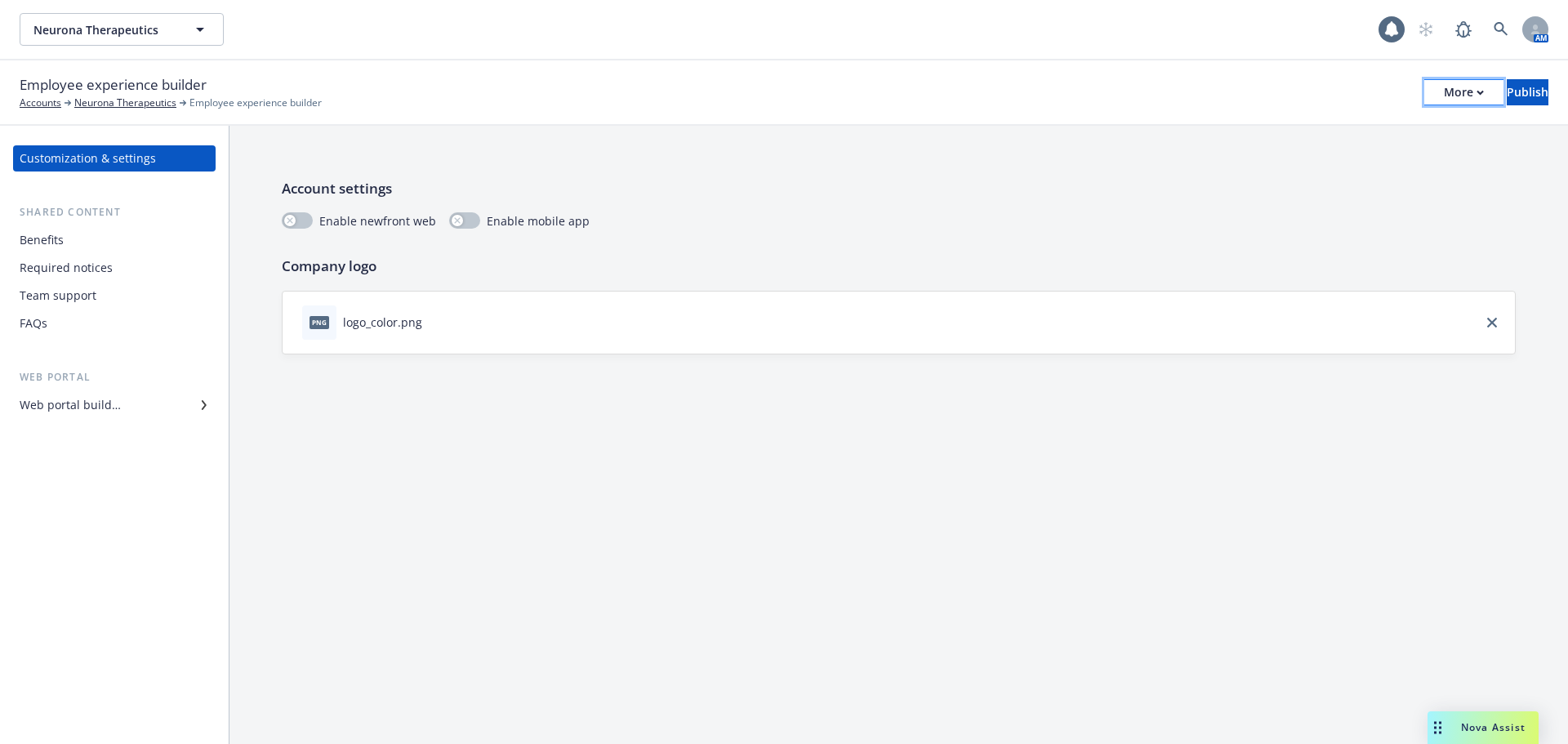
click at [1444, 101] on div "More" at bounding box center [1464, 92] width 40 height 25
